Goal: Consume media (video, audio): Consume media (video, audio)

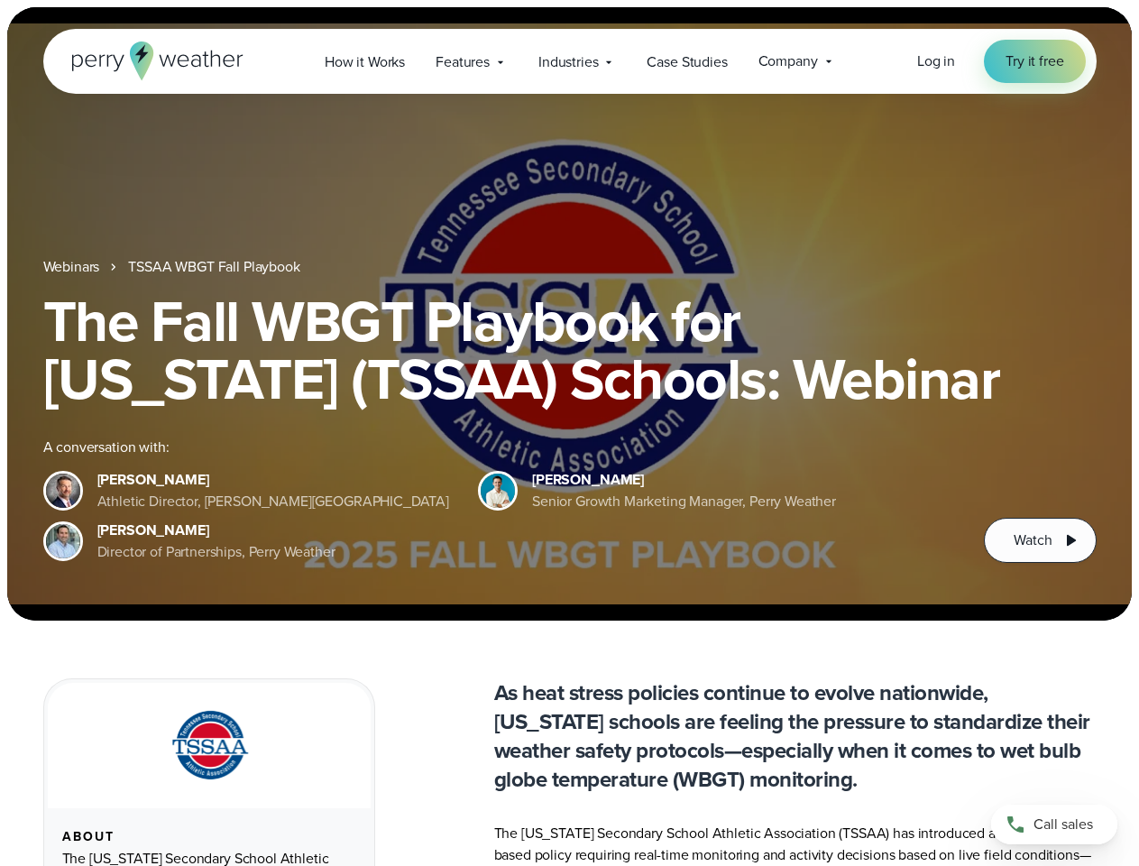
click at [569, 433] on div "The Fall WBGT Playbook for [US_STATE] (TSSAA) Schools: Webinar A conversation w…" at bounding box center [570, 427] width 1054 height 271
click at [569, 61] on span "Industries" at bounding box center [569, 62] width 60 height 22
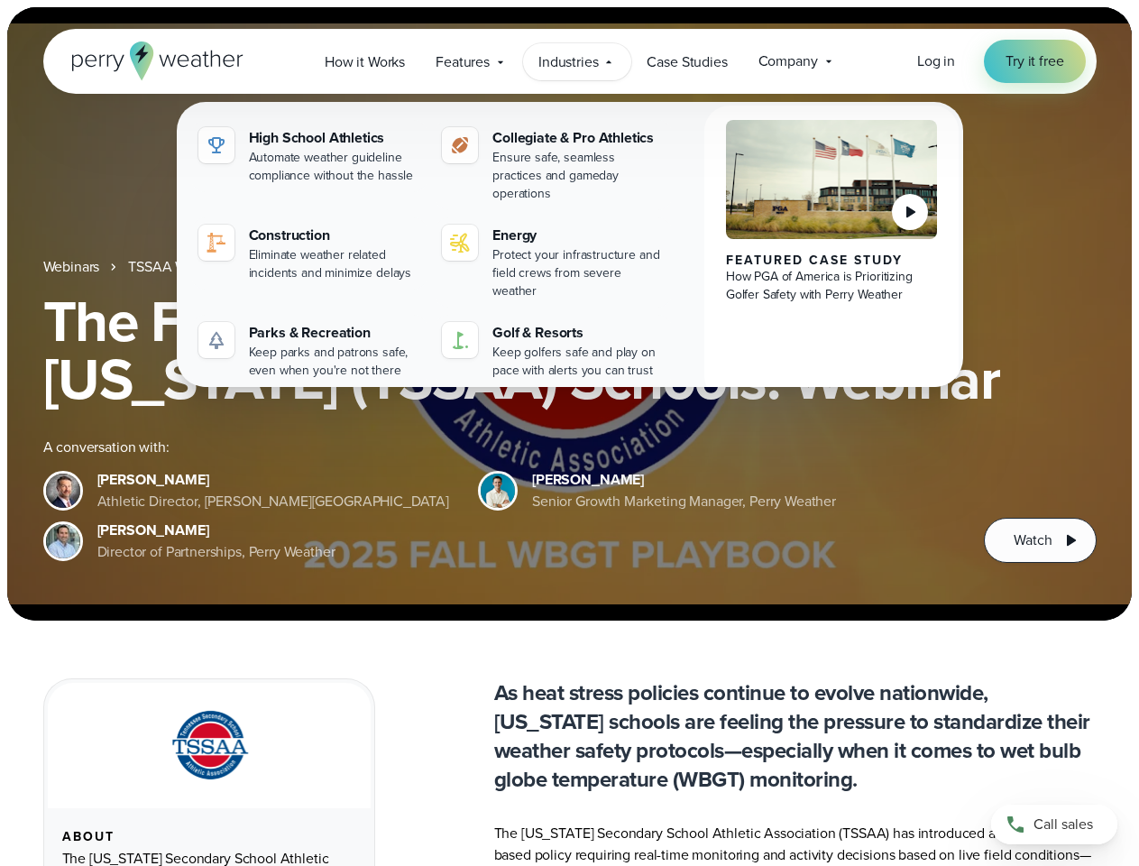
click at [569, 314] on h1 "The Fall WBGT Playbook for [US_STATE] (TSSAA) Schools: Webinar" at bounding box center [570, 349] width 1054 height 115
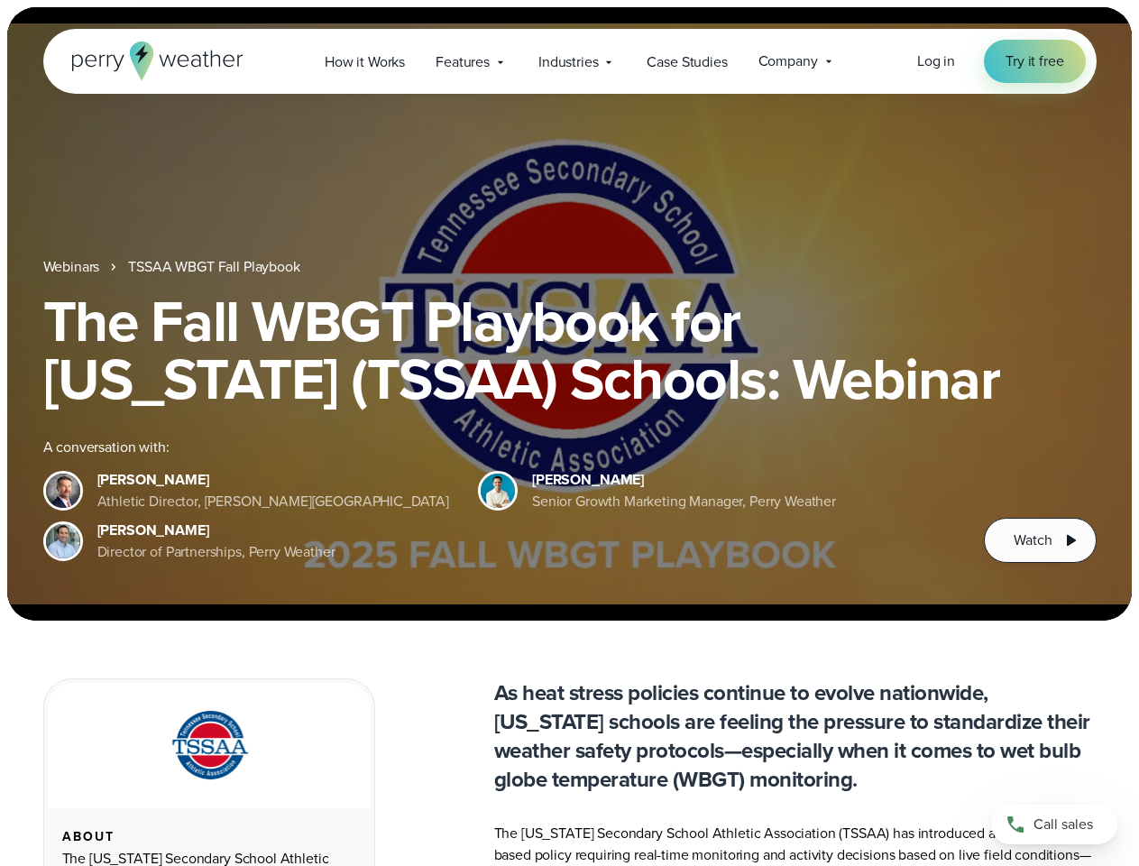
click at [216, 267] on link "TSSAA WBGT Fall Playbook" at bounding box center [213, 267] width 171 height 22
click at [1040, 540] on span "Watch" at bounding box center [1033, 541] width 38 height 22
